Goal: Information Seeking & Learning: Check status

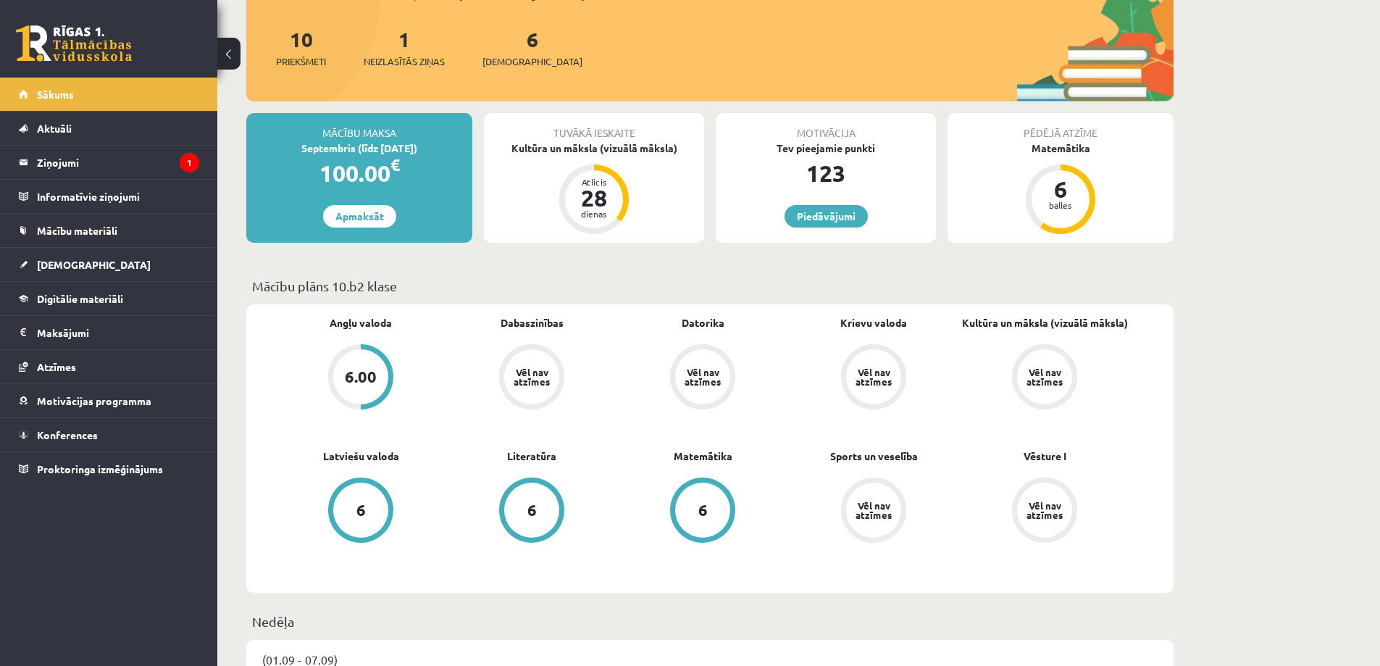
scroll to position [217, 0]
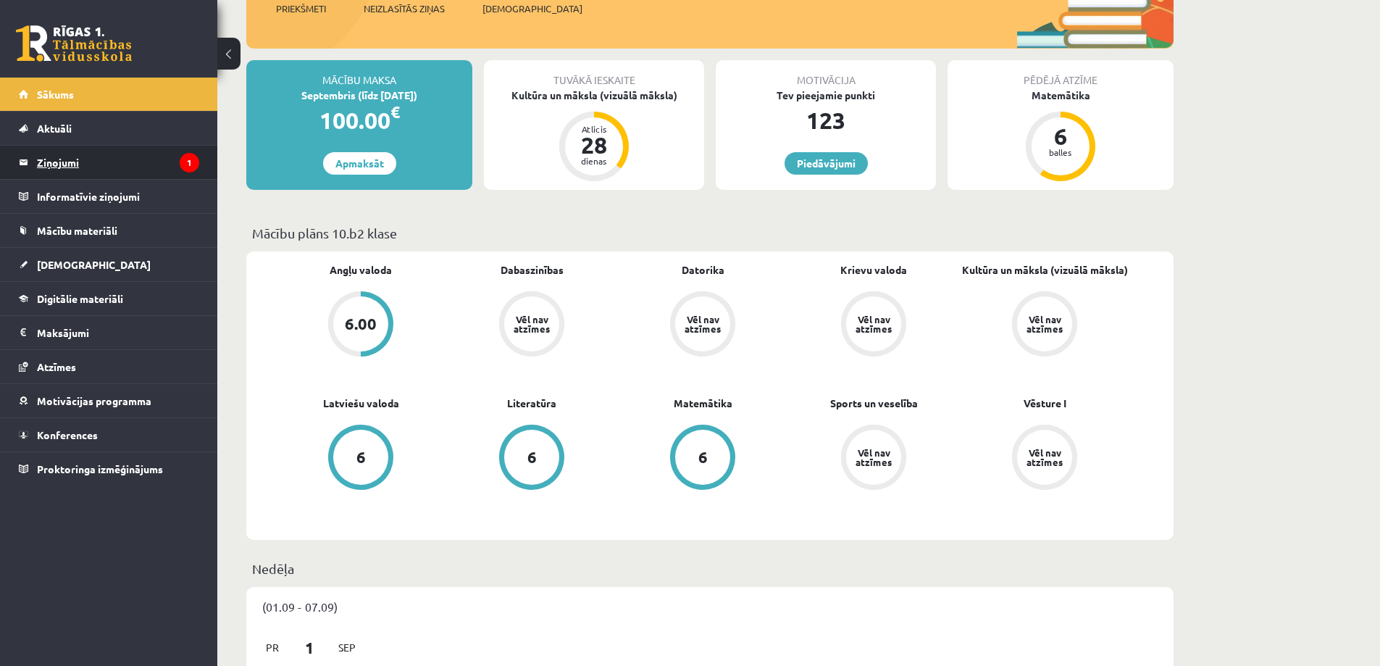
click at [125, 171] on legend "Ziņojumi 1" at bounding box center [118, 162] width 162 height 33
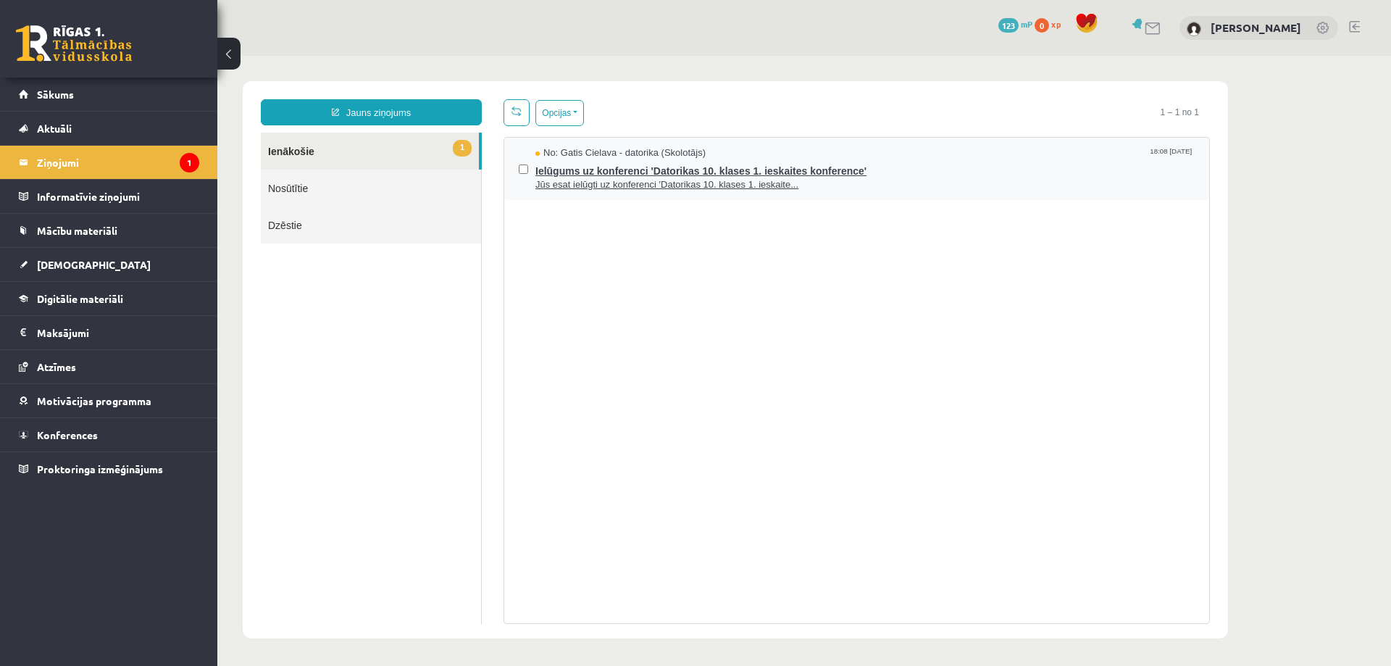
click at [577, 167] on span "Ielūgums uz konferenci 'Datorikas 10. klases 1. ieskaites konference'" at bounding box center [864, 169] width 659 height 18
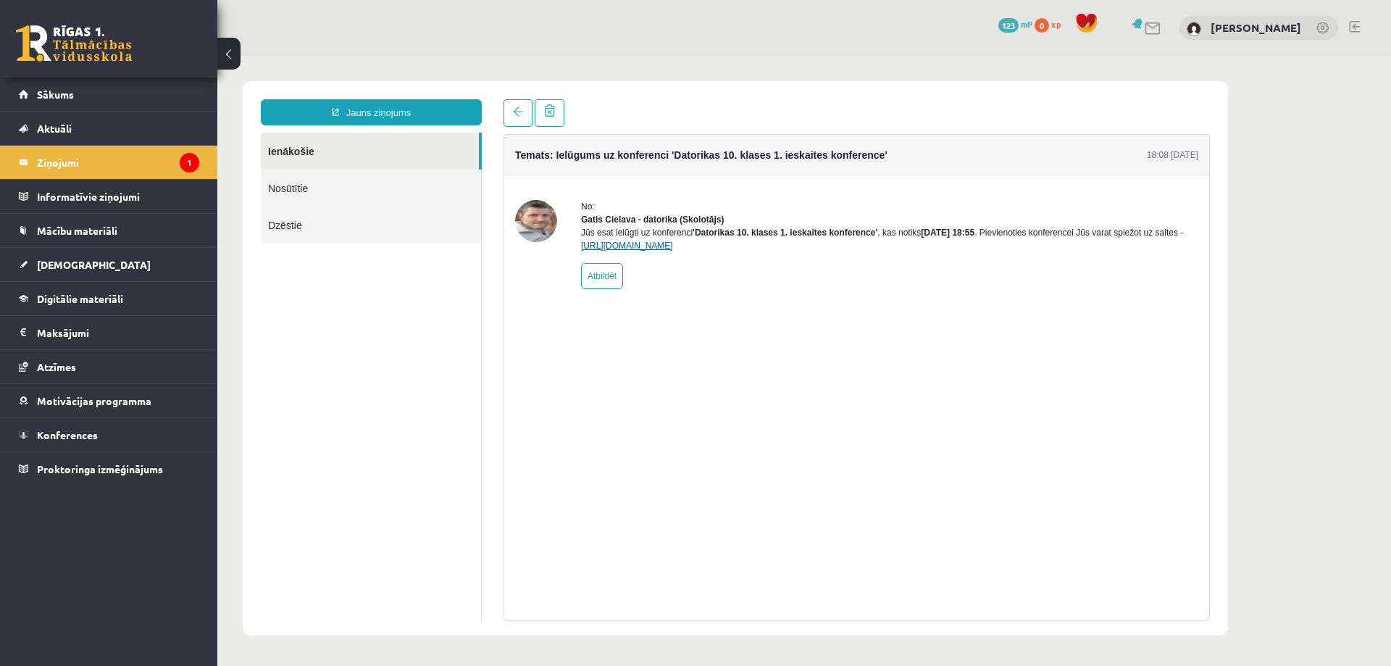
click at [647, 251] on link "https://eskola.r1tv.lv/conferences/4490/join" at bounding box center [627, 245] width 92 height 10
click at [52, 98] on span "Sākums" at bounding box center [55, 94] width 37 height 13
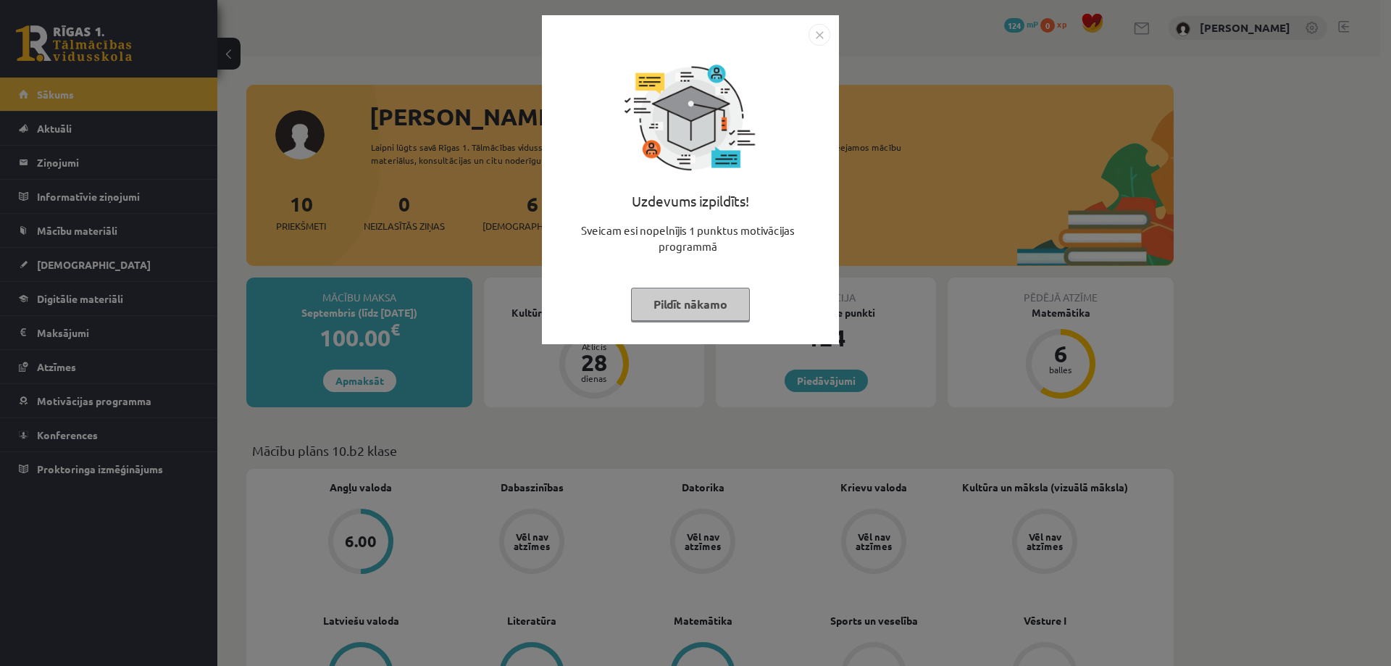
click at [817, 17] on div "Uzdevums izpildīts! Sveicam esi nopelnījis 1 punktus motivācijas programmā Pild…" at bounding box center [690, 179] width 297 height 329
click at [825, 9] on div "Uzdevums izpildīts! Sveicam esi nopelnījis 1 punktus motivācijas programmā Pild…" at bounding box center [695, 333] width 1391 height 666
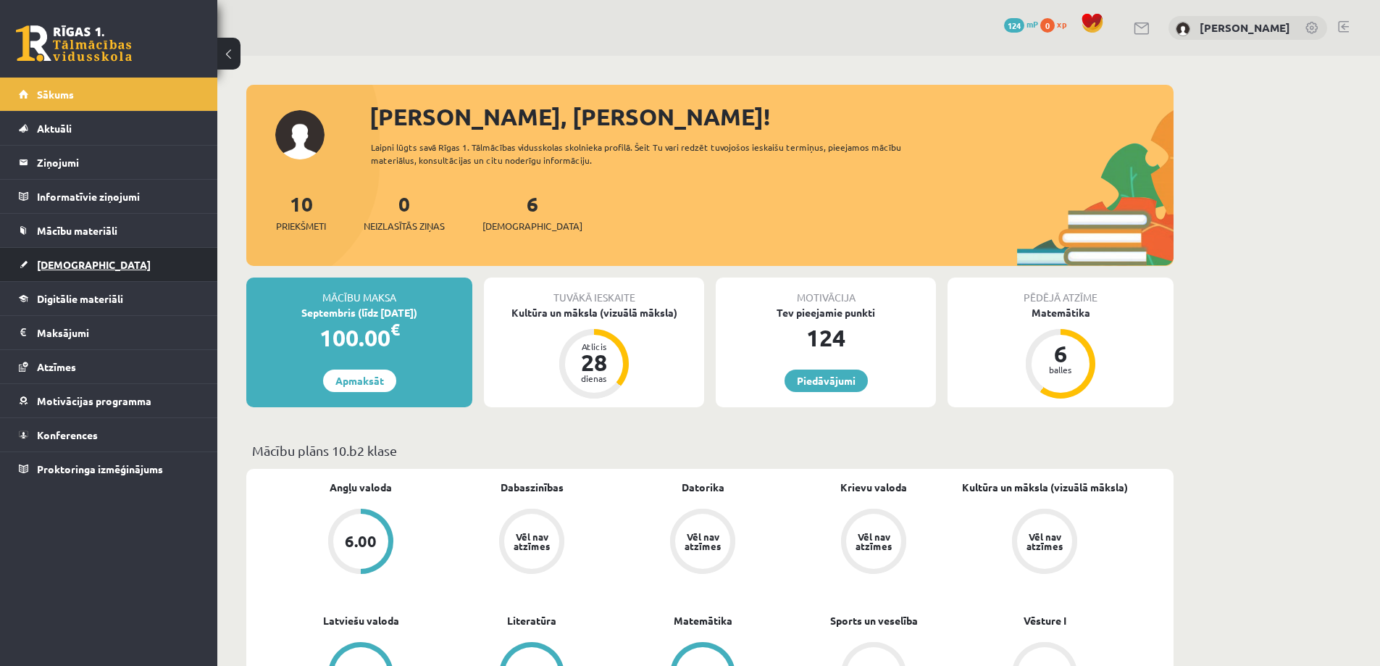
click at [38, 264] on span "[DEMOGRAPHIC_DATA]" at bounding box center [94, 264] width 114 height 13
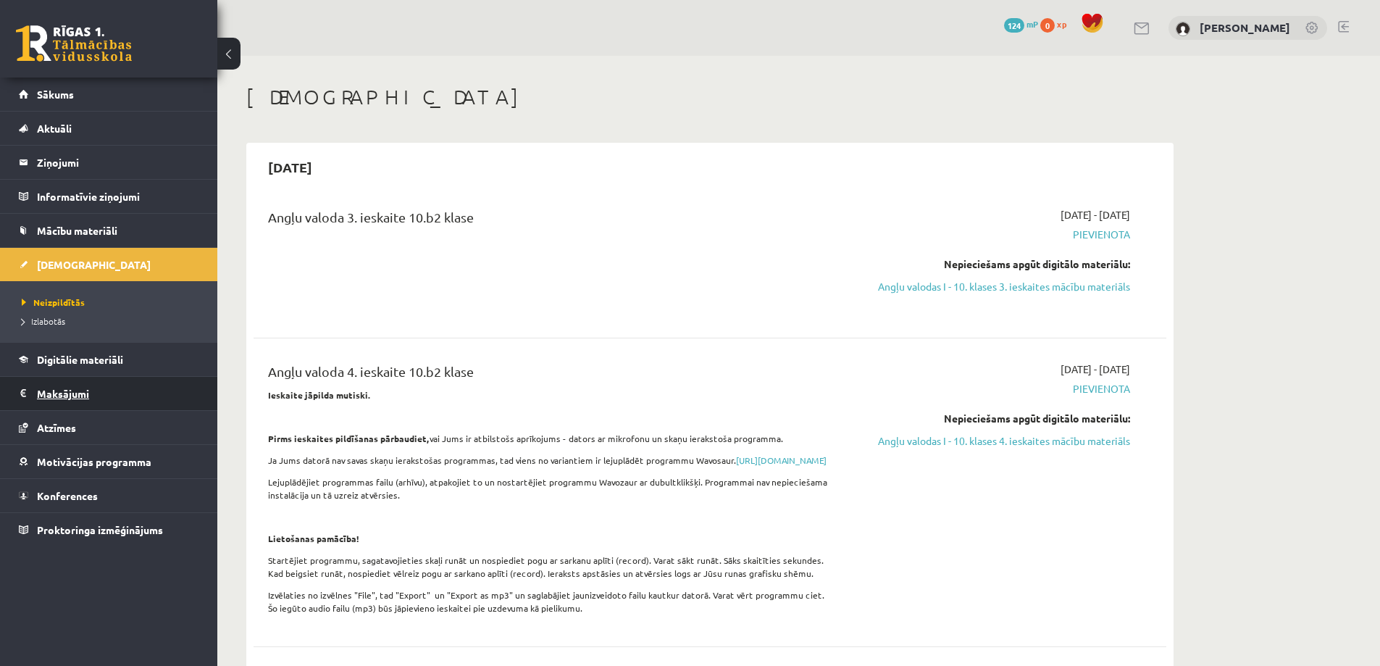
click at [53, 393] on legend "Maksājumi 0" at bounding box center [118, 393] width 162 height 33
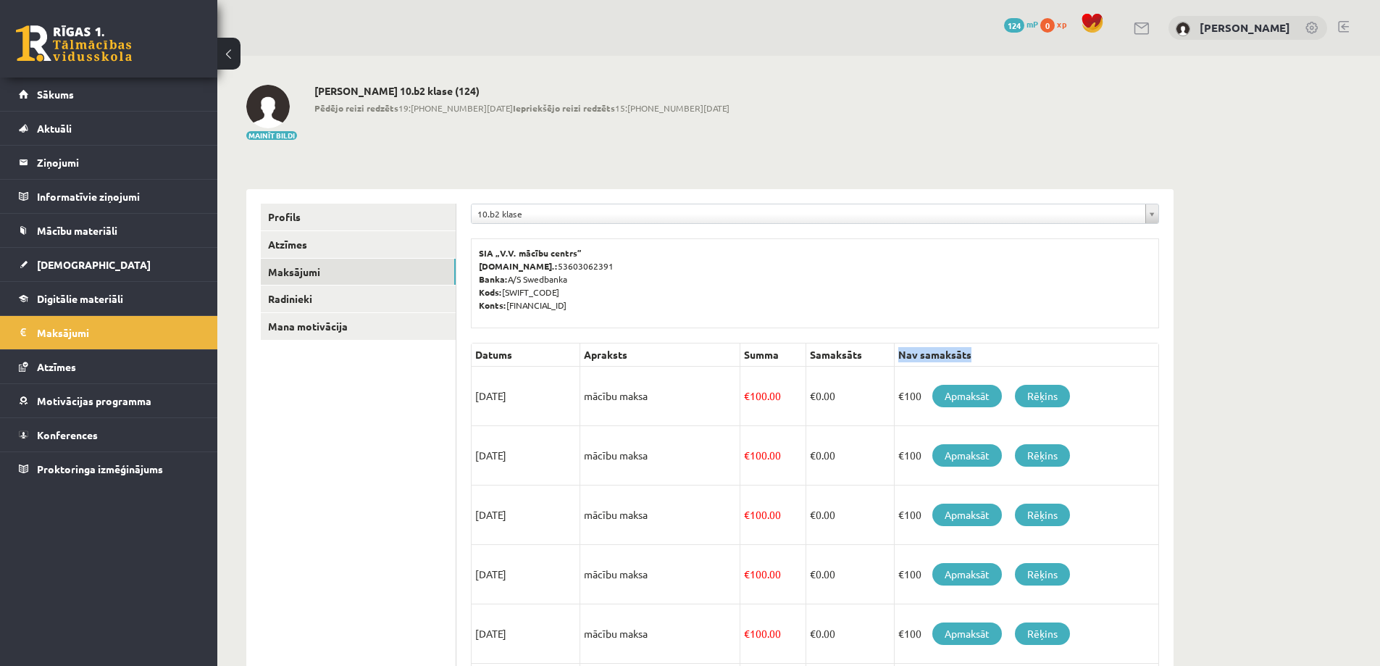
drag, startPoint x: 896, startPoint y: 348, endPoint x: 1002, endPoint y: 349, distance: 106.5
click at [1001, 349] on th "Nav samaksāts" at bounding box center [1026, 354] width 264 height 23
click at [1213, 338] on div "**********" at bounding box center [798, 530] width 1162 height 948
drag, startPoint x: 423, startPoint y: 106, endPoint x: 645, endPoint y: 116, distance: 221.8
click at [629, 114] on div "Emīls Miķelsons 10.b2 klase (124) Pēdējo reizi redzēts 19:15 03.09.25 Iepriekšē…" at bounding box center [521, 113] width 415 height 56
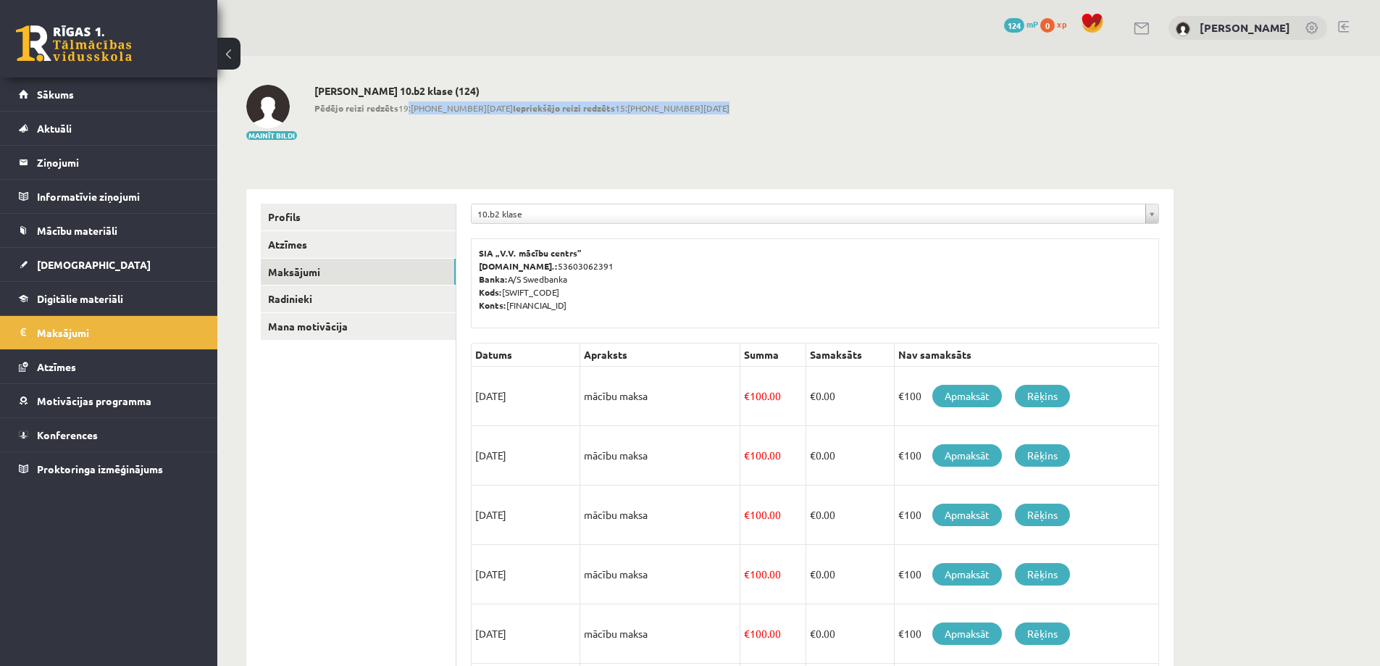
click at [707, 128] on div "Mainīt bildi Emīls Miķelsons 10.b2 klase (124) Pēdējo reizi redzēts 19:15 03.09…" at bounding box center [709, 113] width 927 height 56
click at [76, 263] on span "[DEMOGRAPHIC_DATA]" at bounding box center [94, 264] width 114 height 13
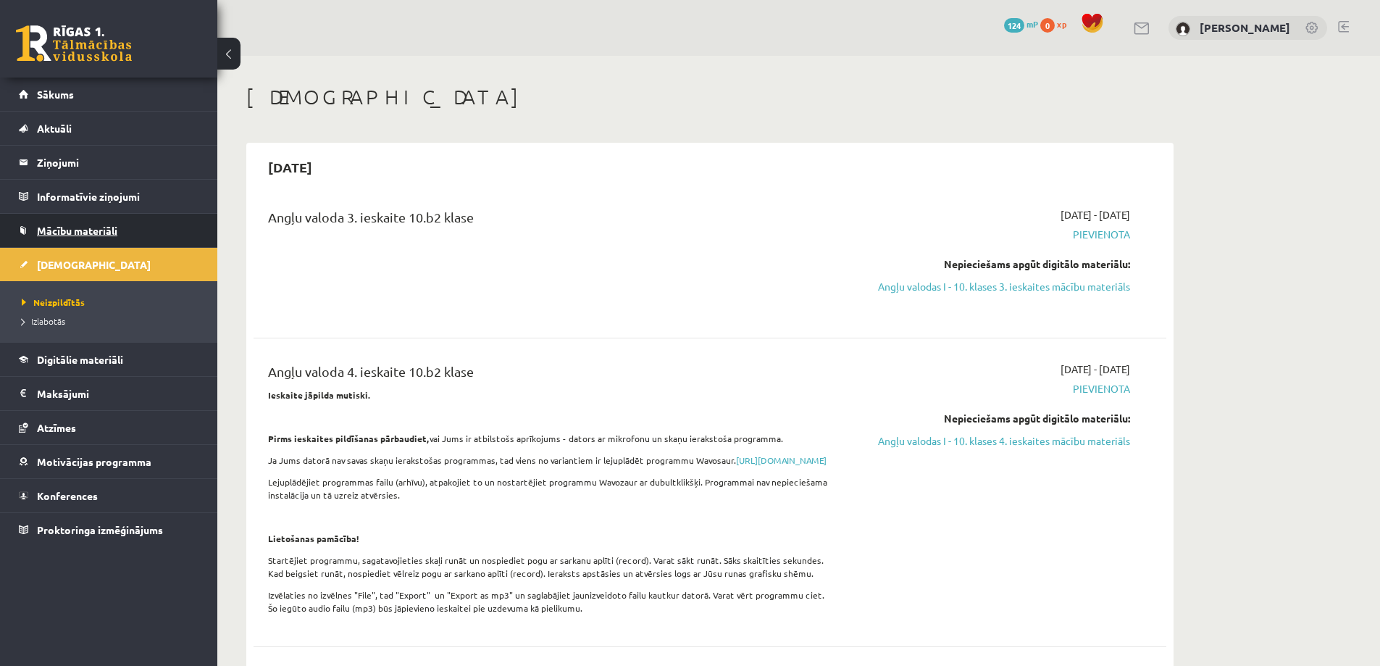
click at [75, 232] on span "Mācību materiāli" at bounding box center [77, 230] width 80 height 13
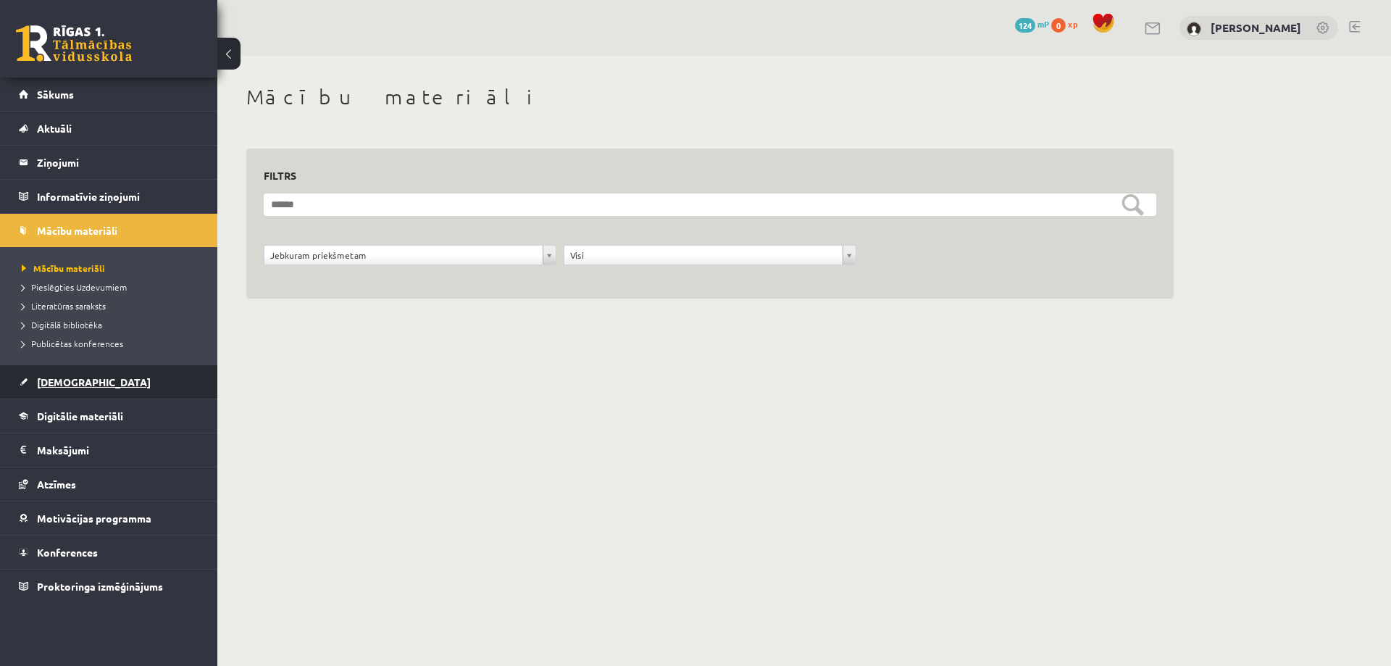
click at [73, 379] on span "[DEMOGRAPHIC_DATA]" at bounding box center [94, 381] width 114 height 13
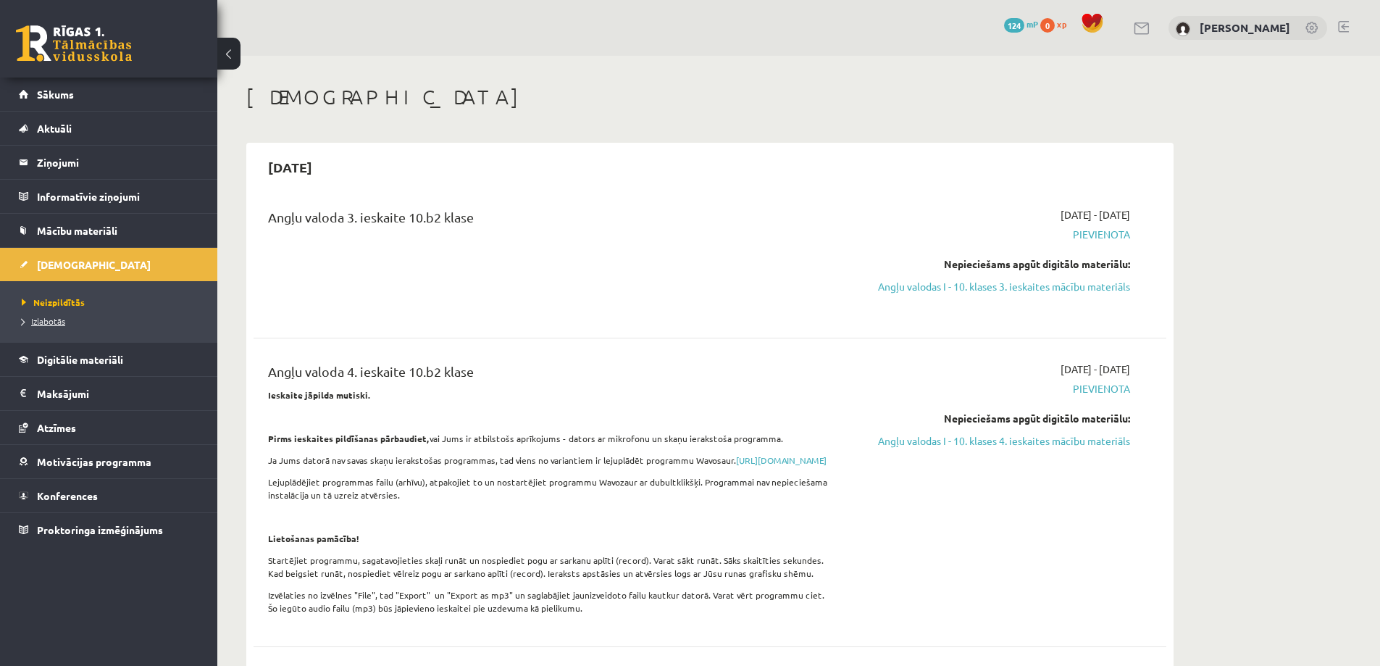
click at [47, 326] on link "Izlabotās" at bounding box center [112, 320] width 181 height 13
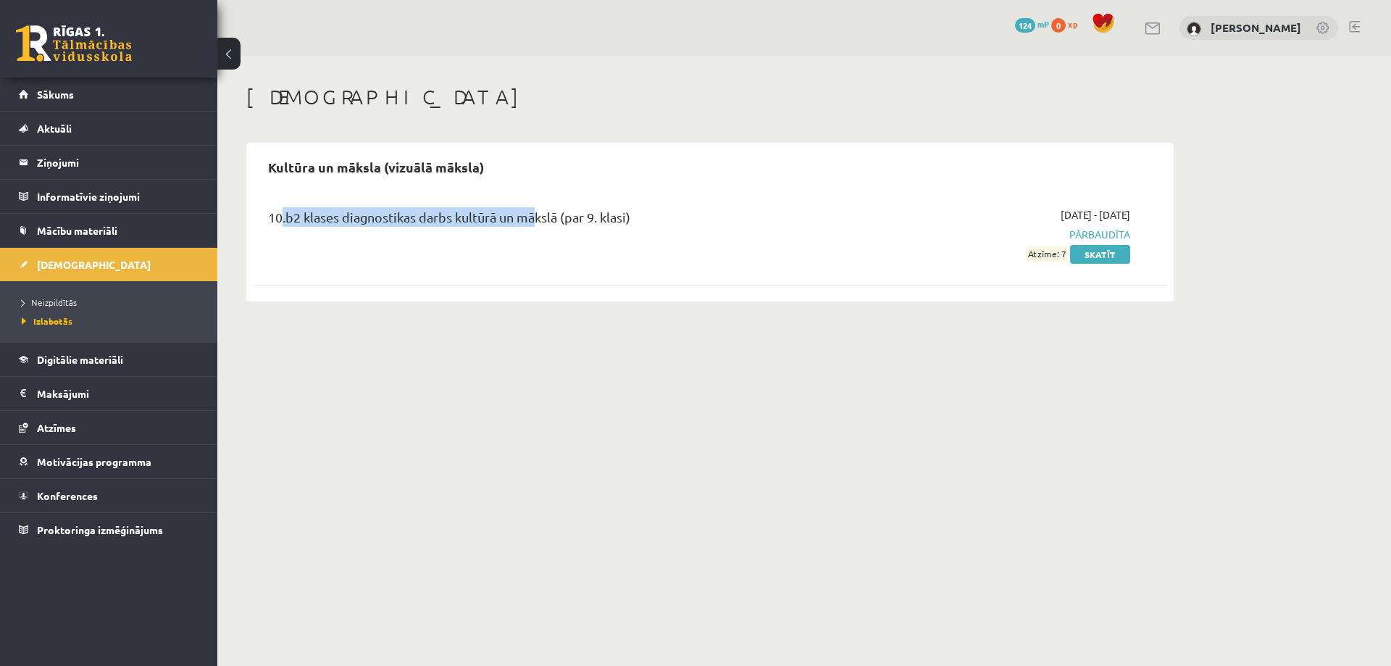
drag, startPoint x: 311, startPoint y: 217, endPoint x: 537, endPoint y: 227, distance: 226.2
click at [532, 225] on div "10.b2 klases diagnostikas darbs kultūrā un mākslā (par 9. klasi)" at bounding box center [551, 220] width 567 height 27
drag, startPoint x: 521, startPoint y: 300, endPoint x: 467, endPoint y: 295, distance: 53.8
click at [519, 301] on div "Kultūra un māksla (vizuālā māksla) 10.b2 klases diagnostikas darbs kultūrā un m…" at bounding box center [709, 222] width 927 height 159
drag, startPoint x: 304, startPoint y: 215, endPoint x: 558, endPoint y: 233, distance: 254.9
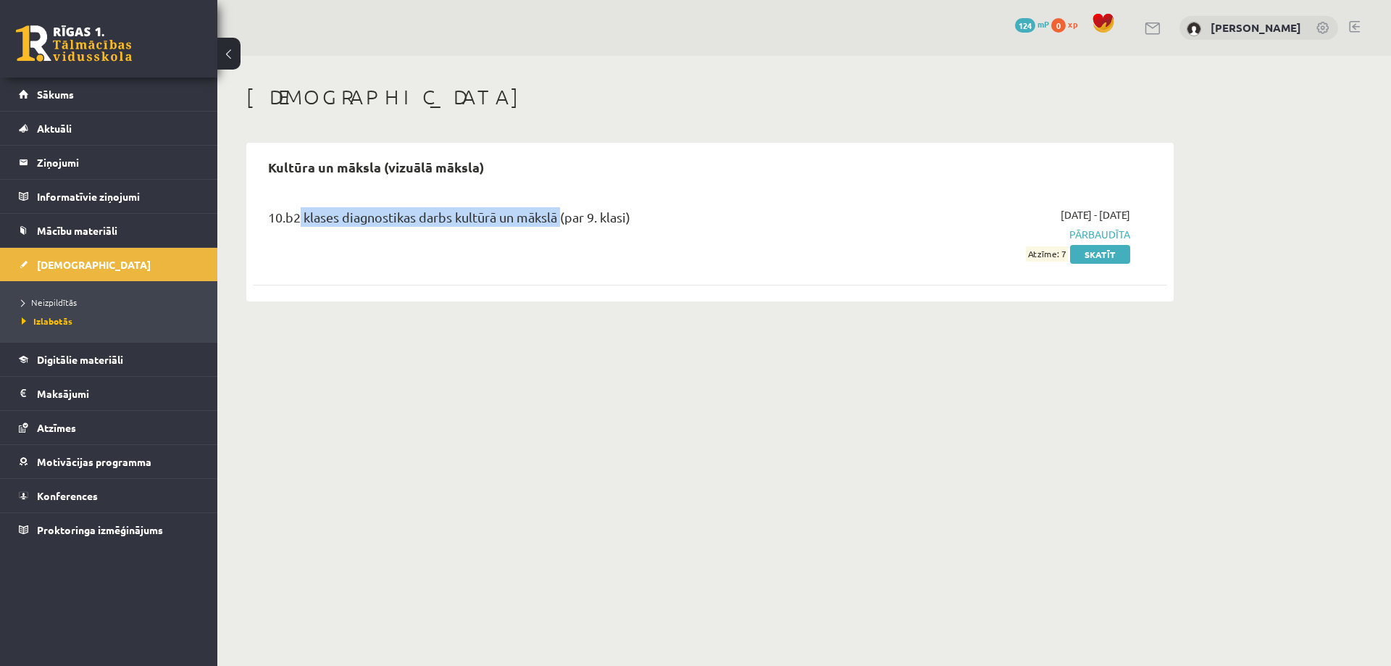
click at [558, 233] on div "10.b2 klases diagnostikas darbs kultūrā un mākslā (par 9. klasi)" at bounding box center [551, 220] width 567 height 27
click at [611, 285] on div "10.b2 klases diagnostikas darbs kultūrā un mākslā (par 9. klasi) 2025-09-01 - 2…" at bounding box center [709, 243] width 913 height 101
drag, startPoint x: 385, startPoint y: 217, endPoint x: 606, endPoint y: 249, distance: 223.2
click at [592, 249] on div "10.b2 klases diagnostikas darbs kultūrā un mākslā (par 9. klasi)" at bounding box center [551, 234] width 589 height 54
click at [500, 290] on div "Ieskaites Kultūra un māksla (vizuālā māksla) 10.b2 klases diagnostikas darbs ku…" at bounding box center [709, 193] width 985 height 274
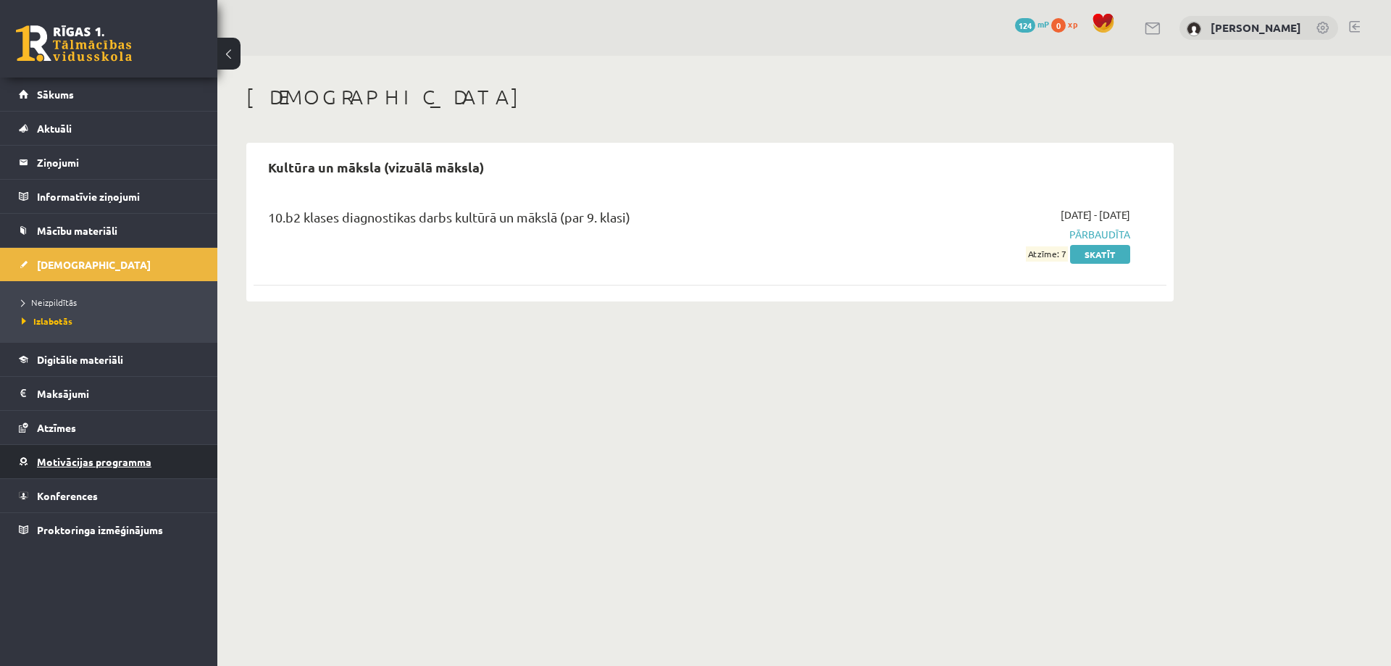
click at [103, 468] on link "Motivācijas programma" at bounding box center [109, 461] width 180 height 33
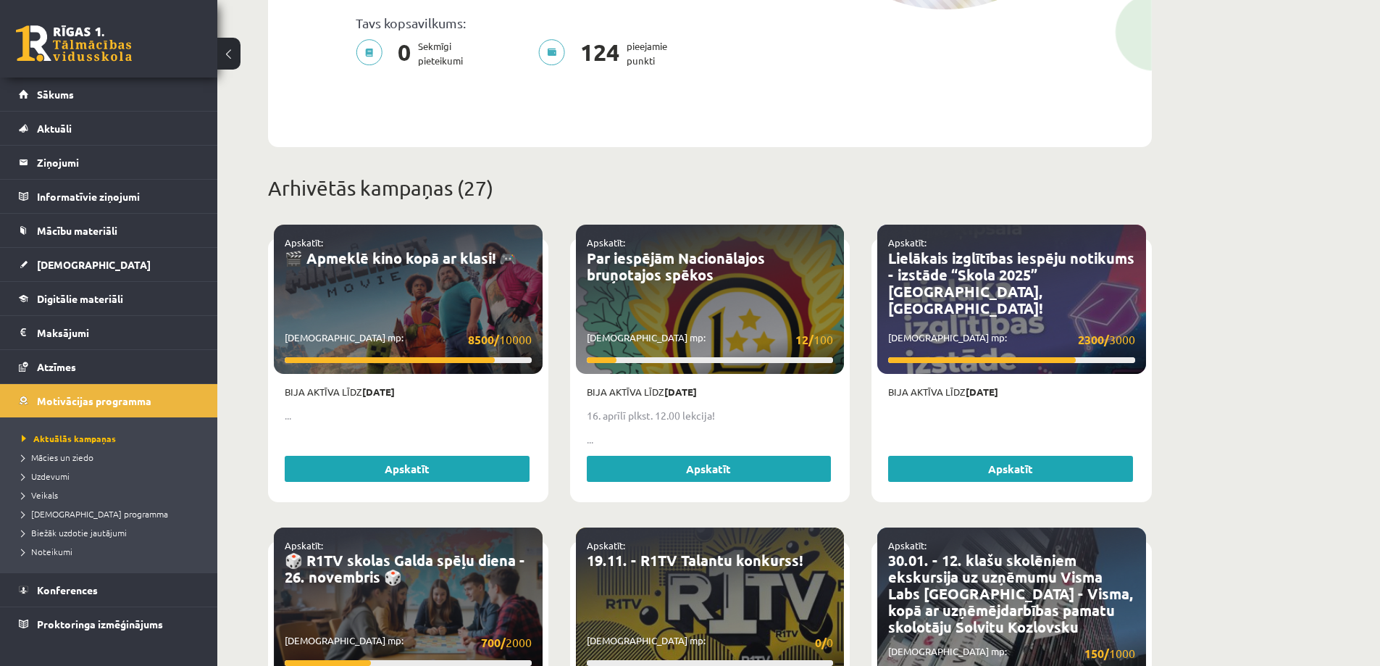
scroll to position [397, 0]
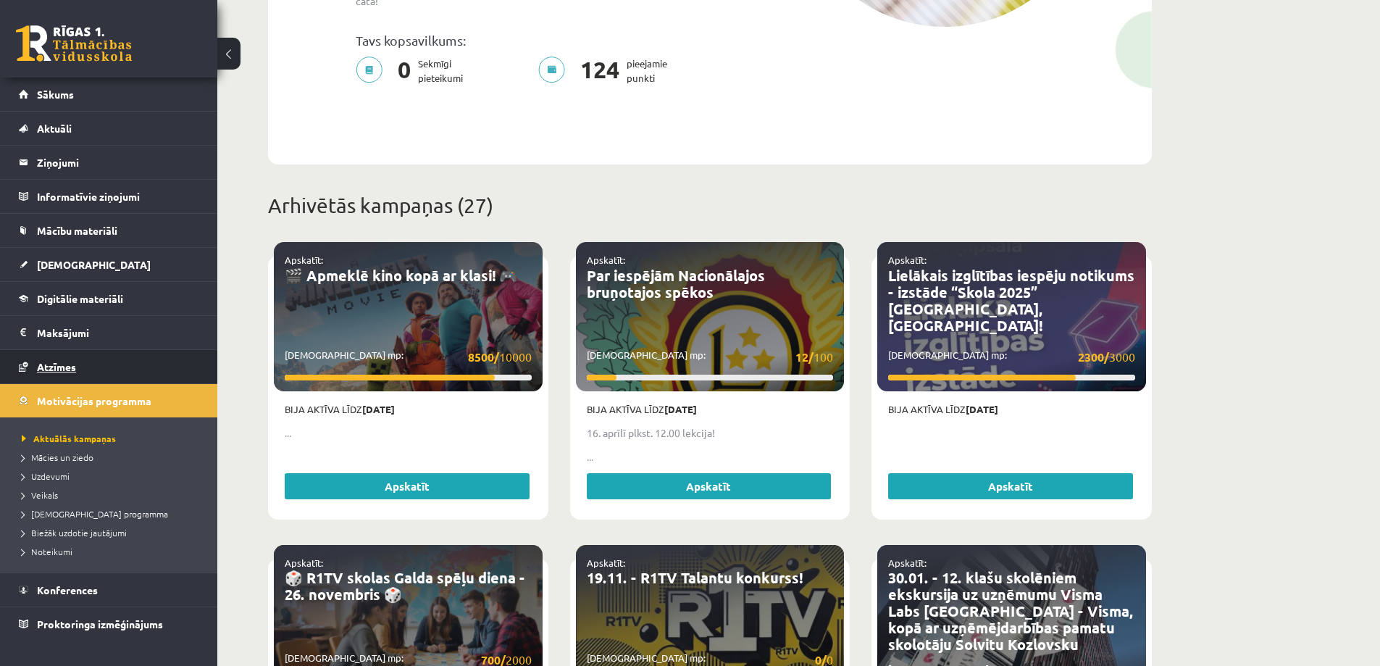
click at [50, 372] on link "Atzīmes" at bounding box center [109, 366] width 180 height 33
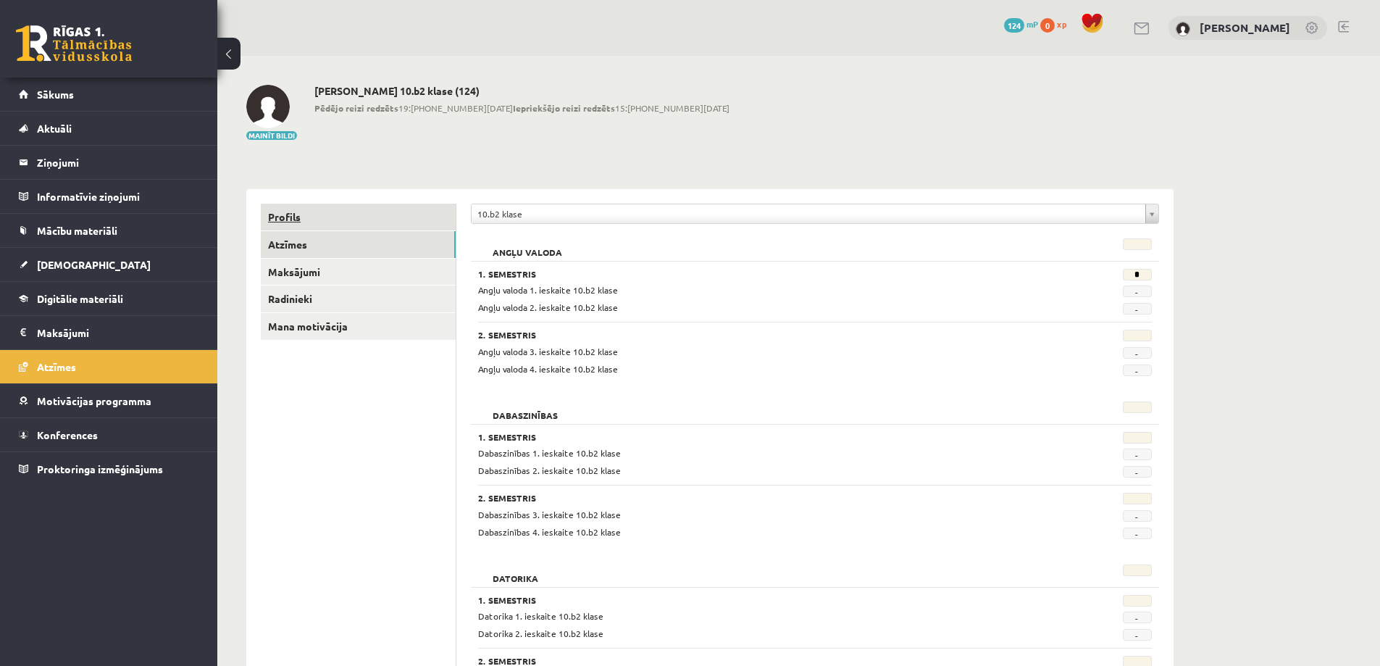
click at [293, 219] on link "Profils" at bounding box center [358, 217] width 195 height 27
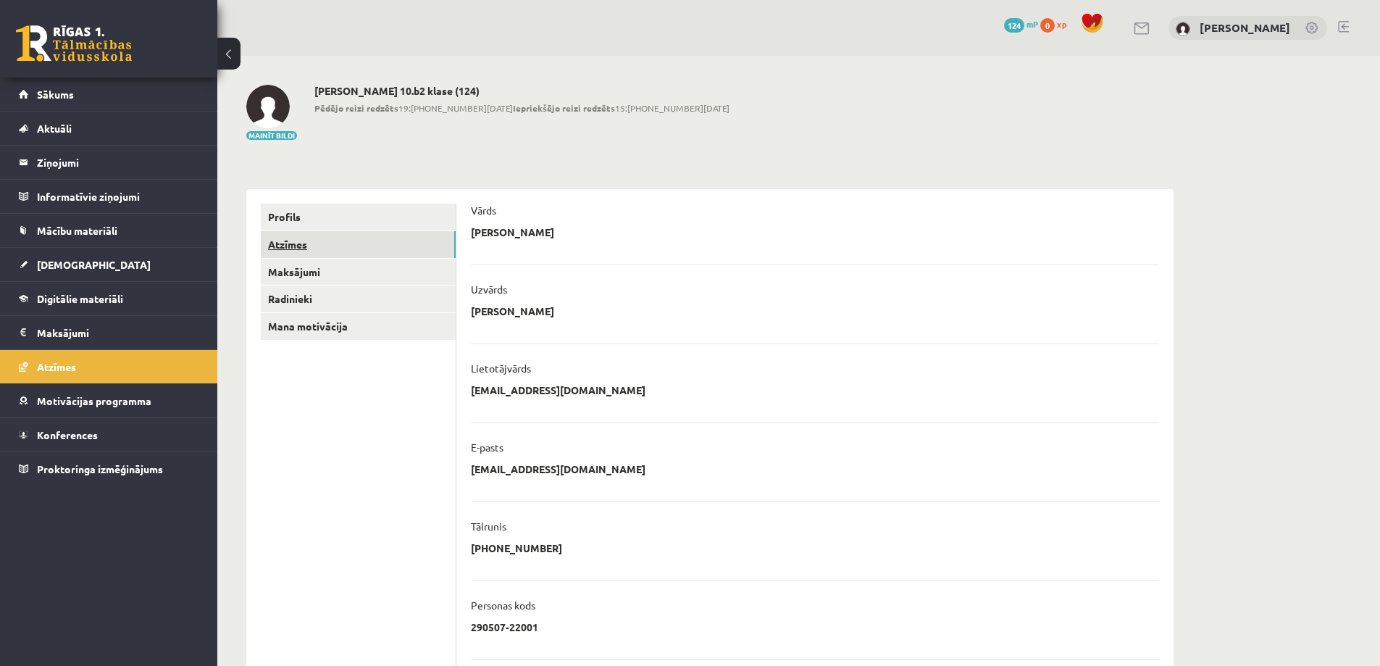
click at [312, 248] on link "Atzīmes" at bounding box center [358, 244] width 195 height 27
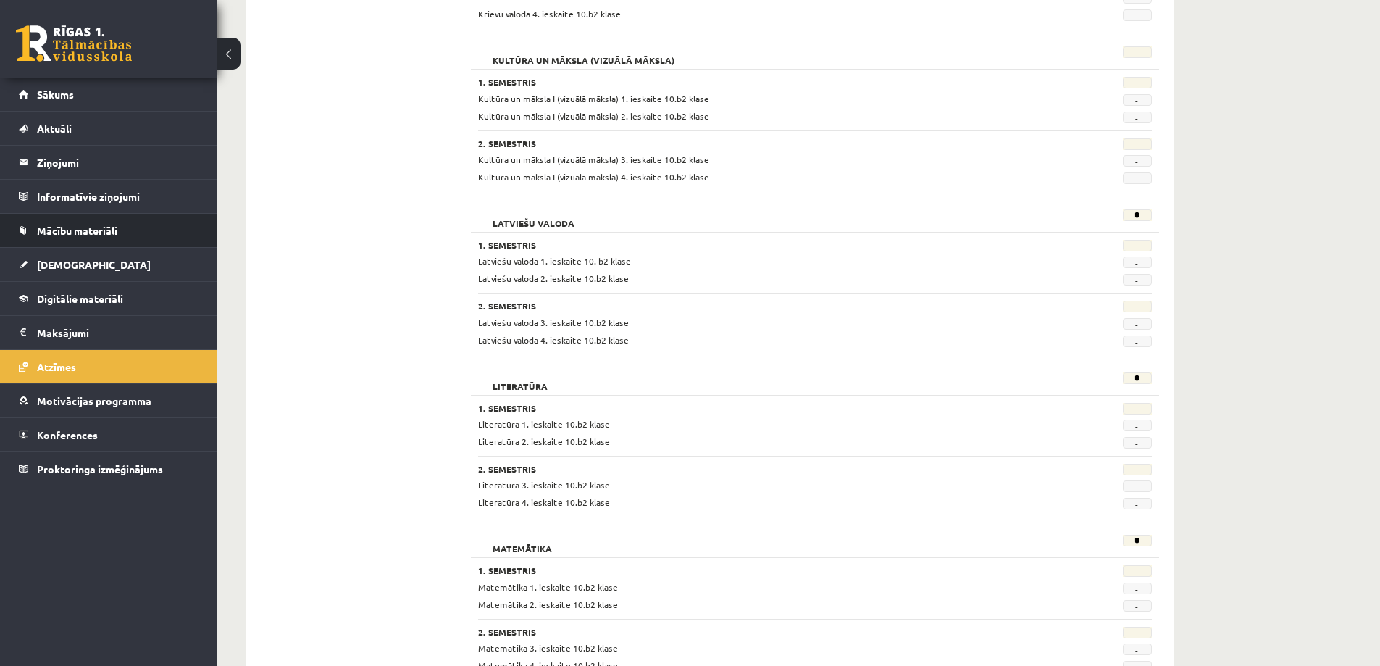
scroll to position [652, 0]
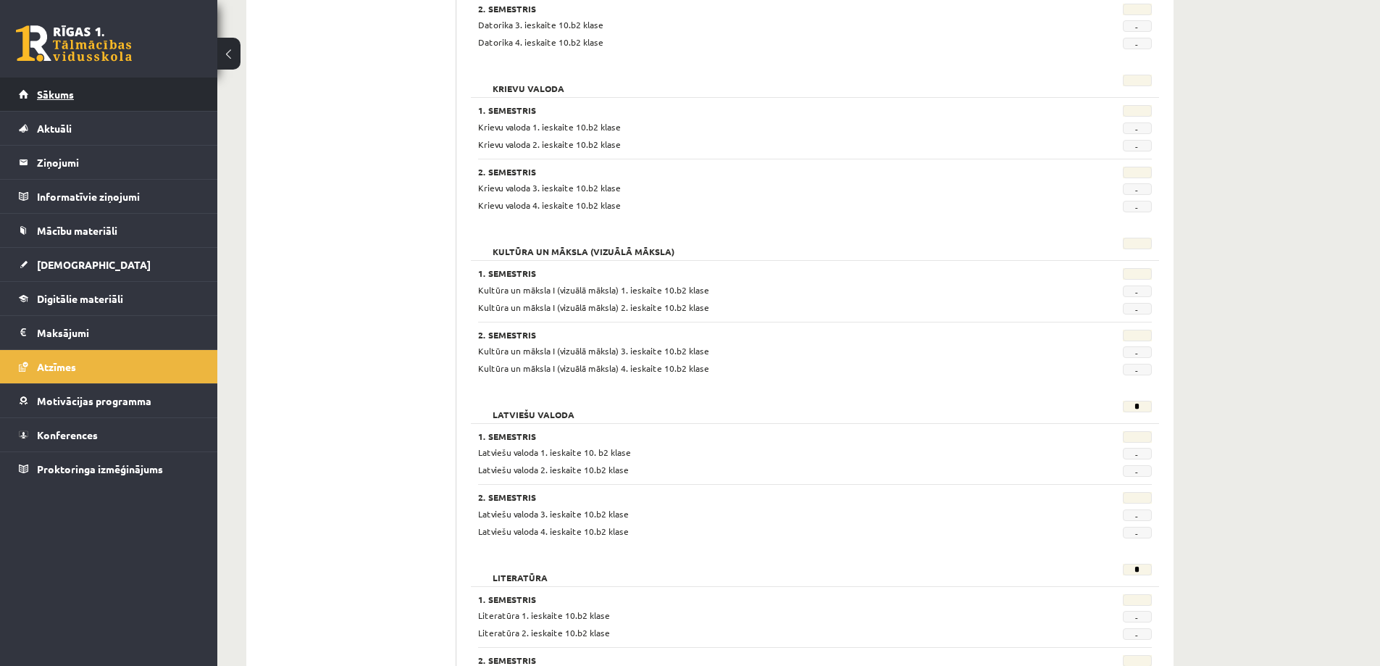
click at [52, 101] on link "Sākums" at bounding box center [109, 93] width 180 height 33
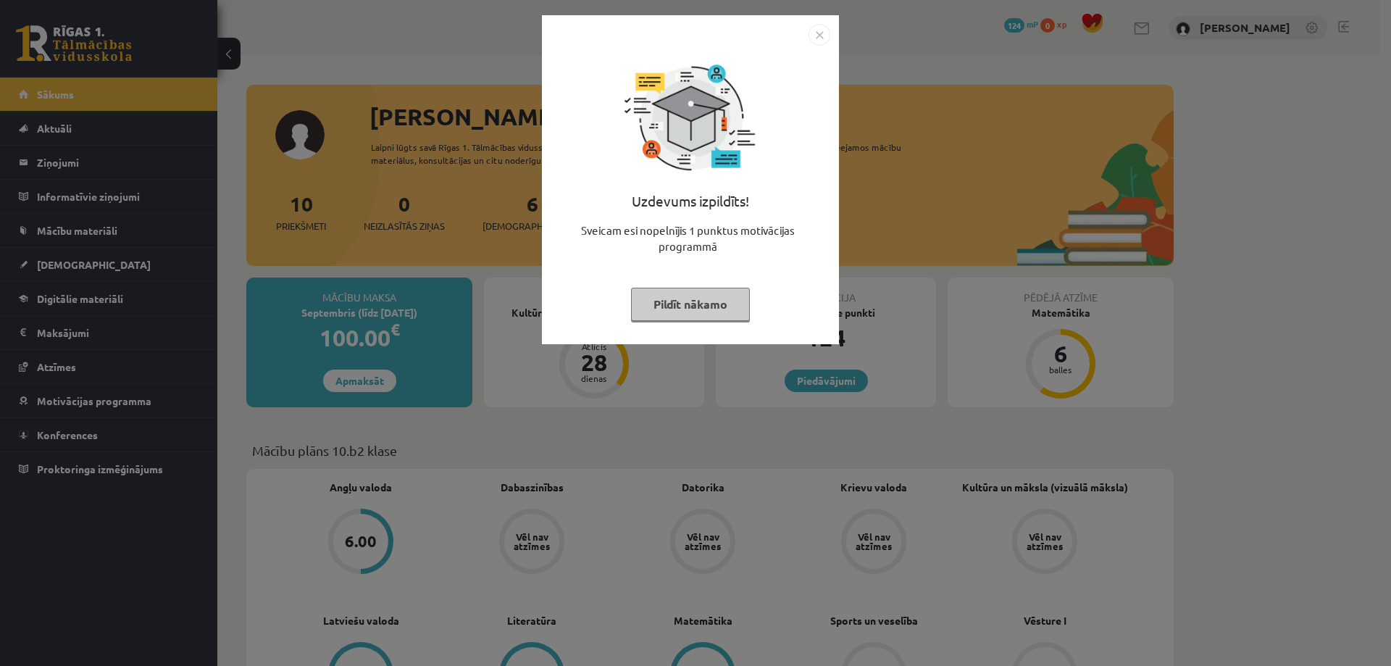
click at [818, 34] on img "Close" at bounding box center [819, 35] width 22 height 22
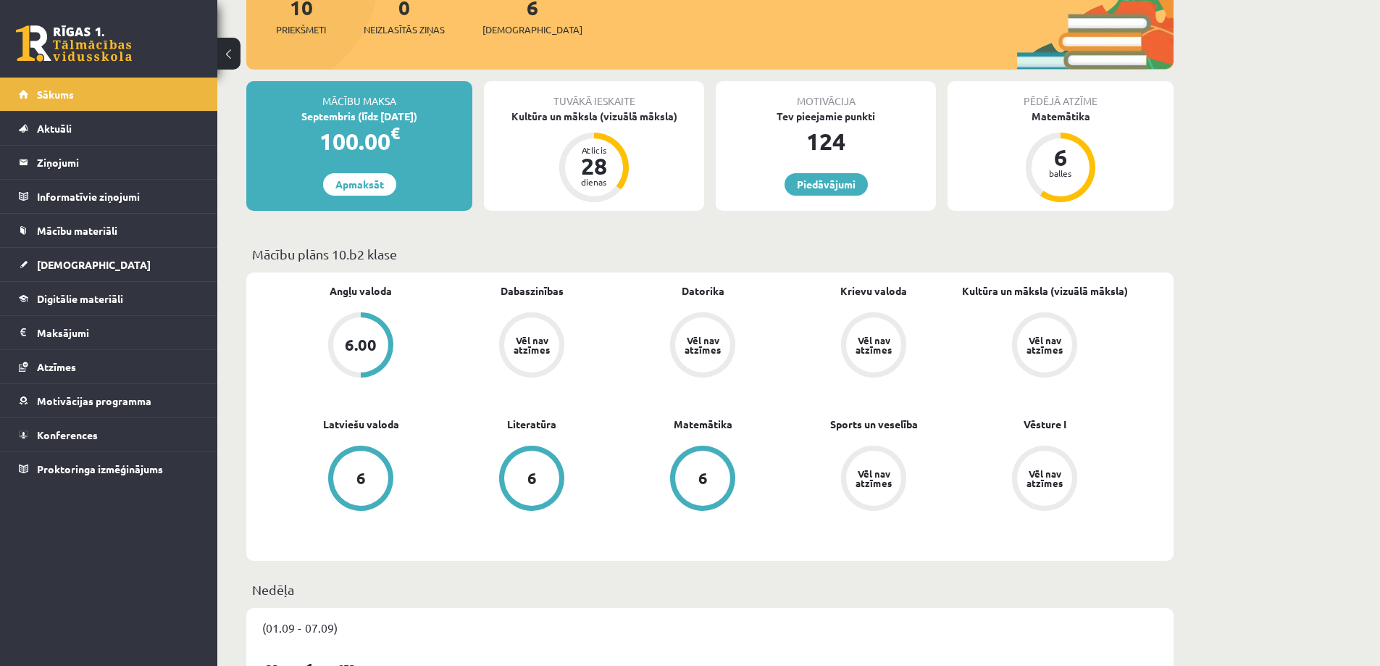
scroll to position [217, 0]
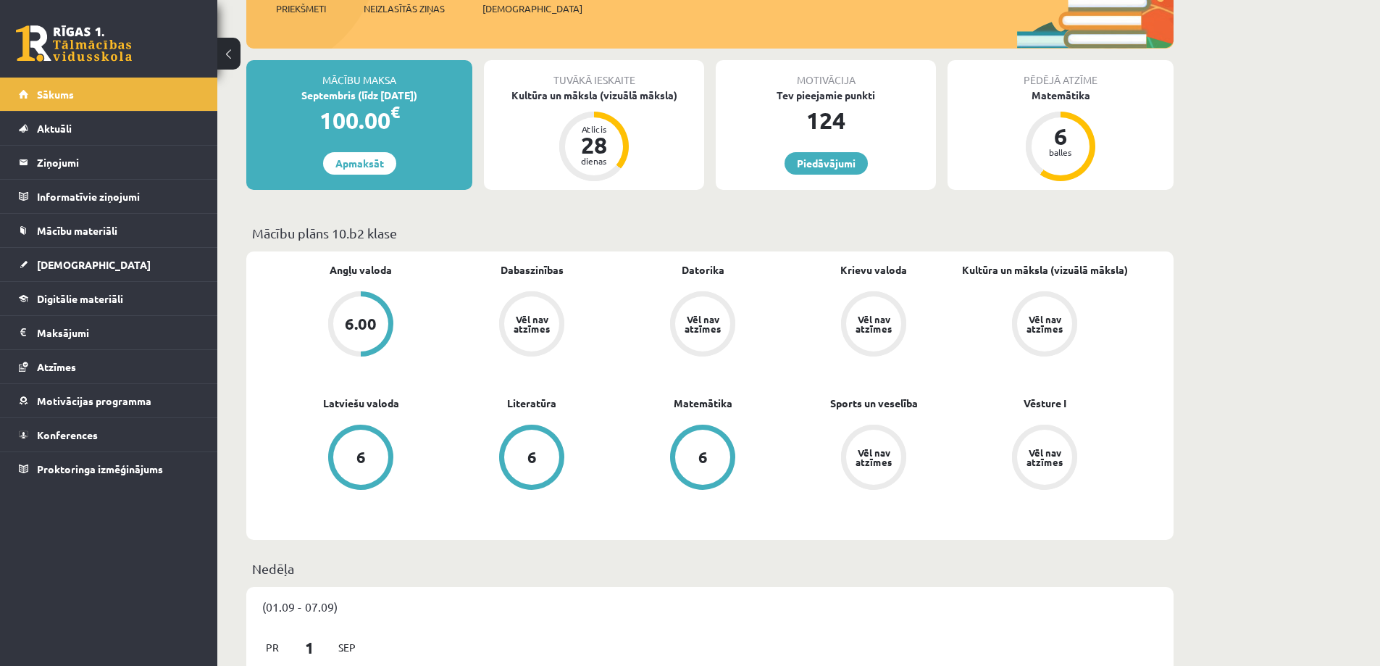
click at [533, 469] on div "6" at bounding box center [531, 456] width 55 height 55
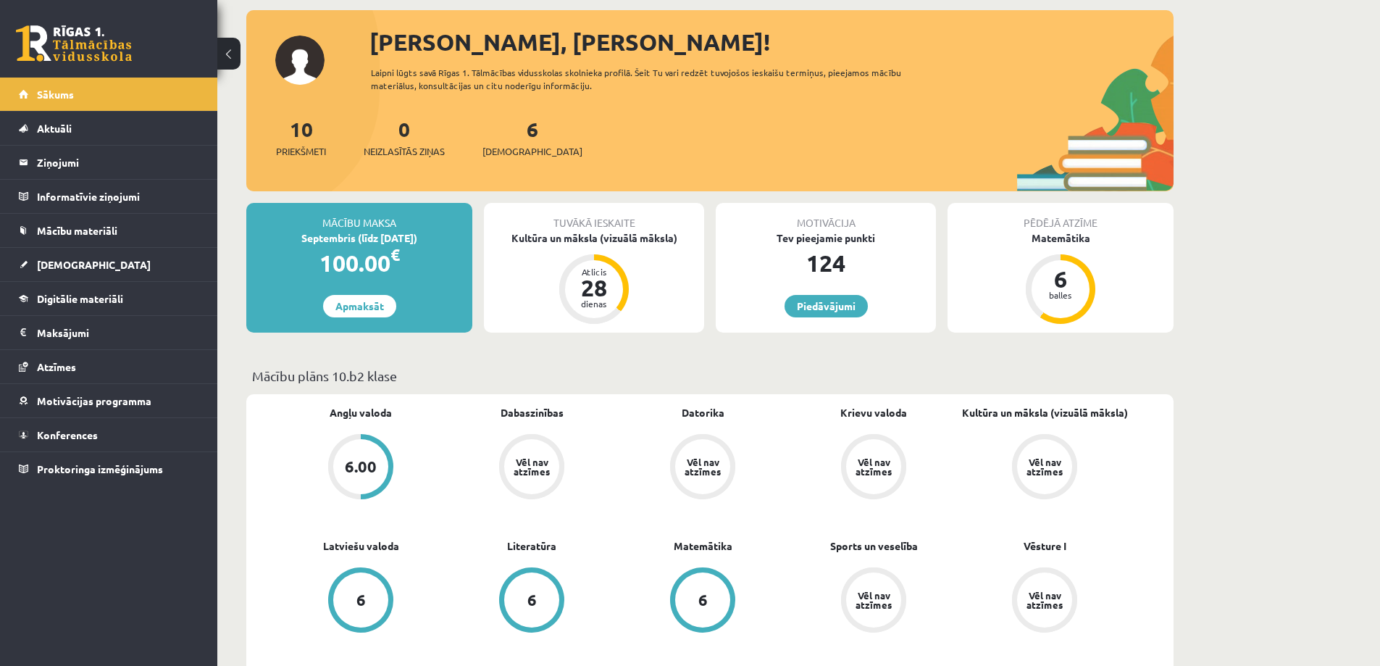
scroll to position [72, 0]
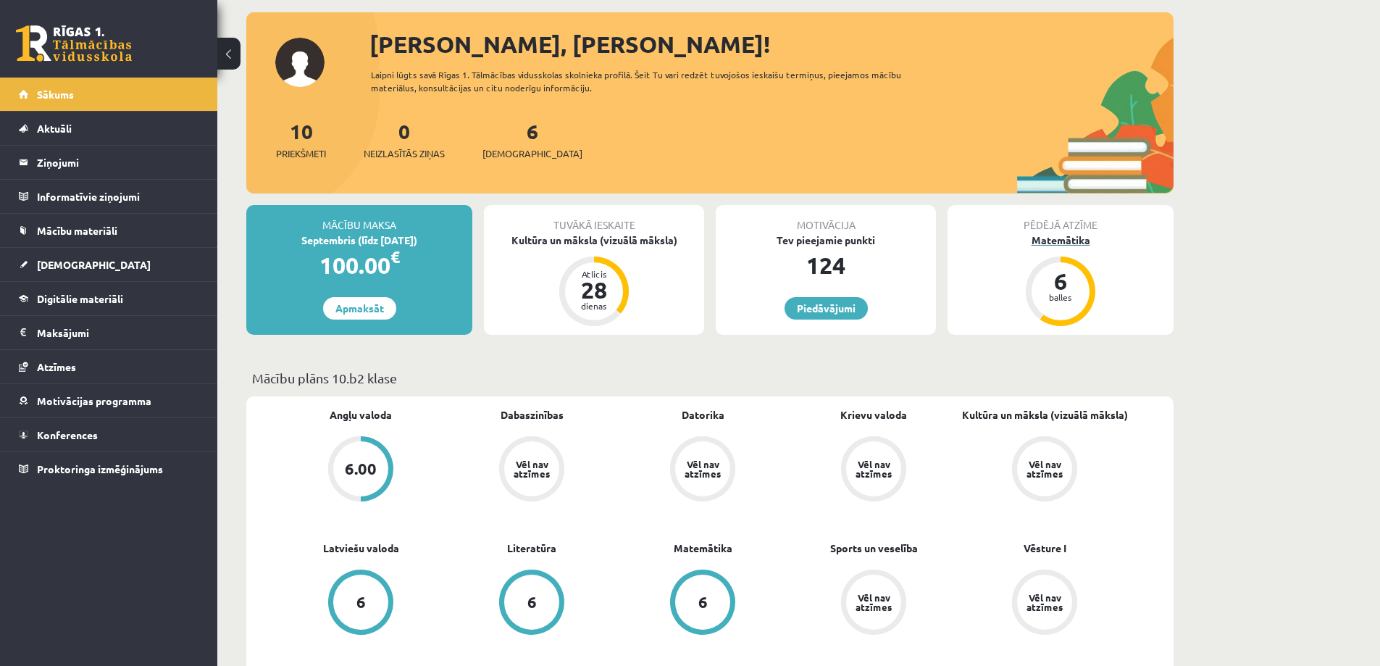
click at [1061, 296] on div "balles" at bounding box center [1060, 297] width 43 height 9
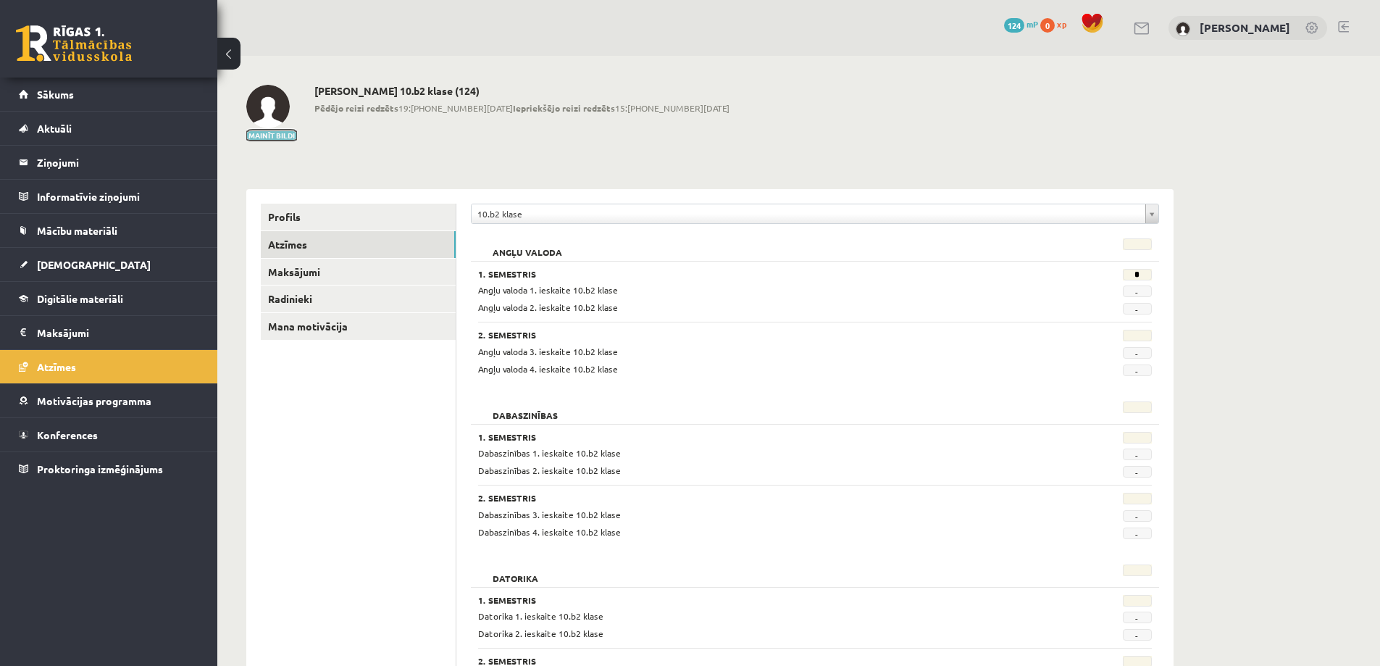
click at [261, 137] on button "Mainīt bildi" at bounding box center [271, 135] width 51 height 9
